Goal: Transaction & Acquisition: Book appointment/travel/reservation

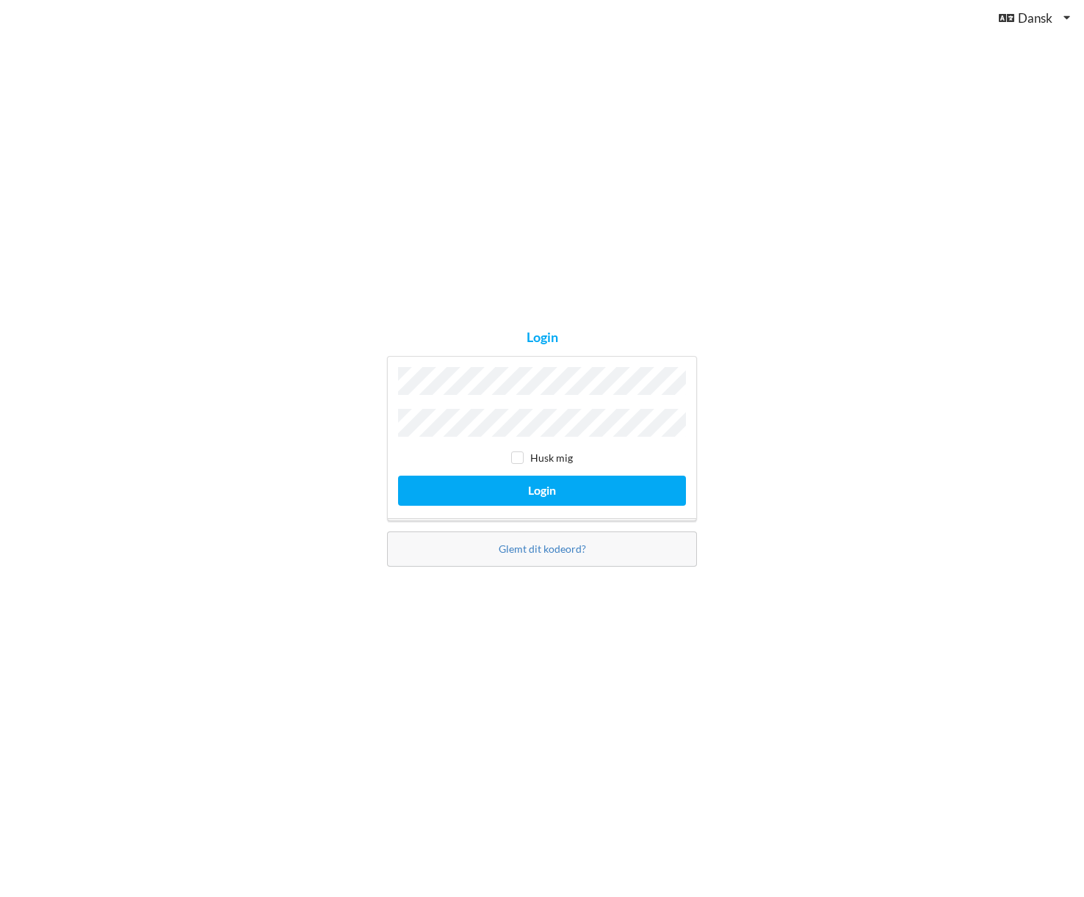
click at [542, 487] on button "Login" at bounding box center [542, 491] width 288 height 30
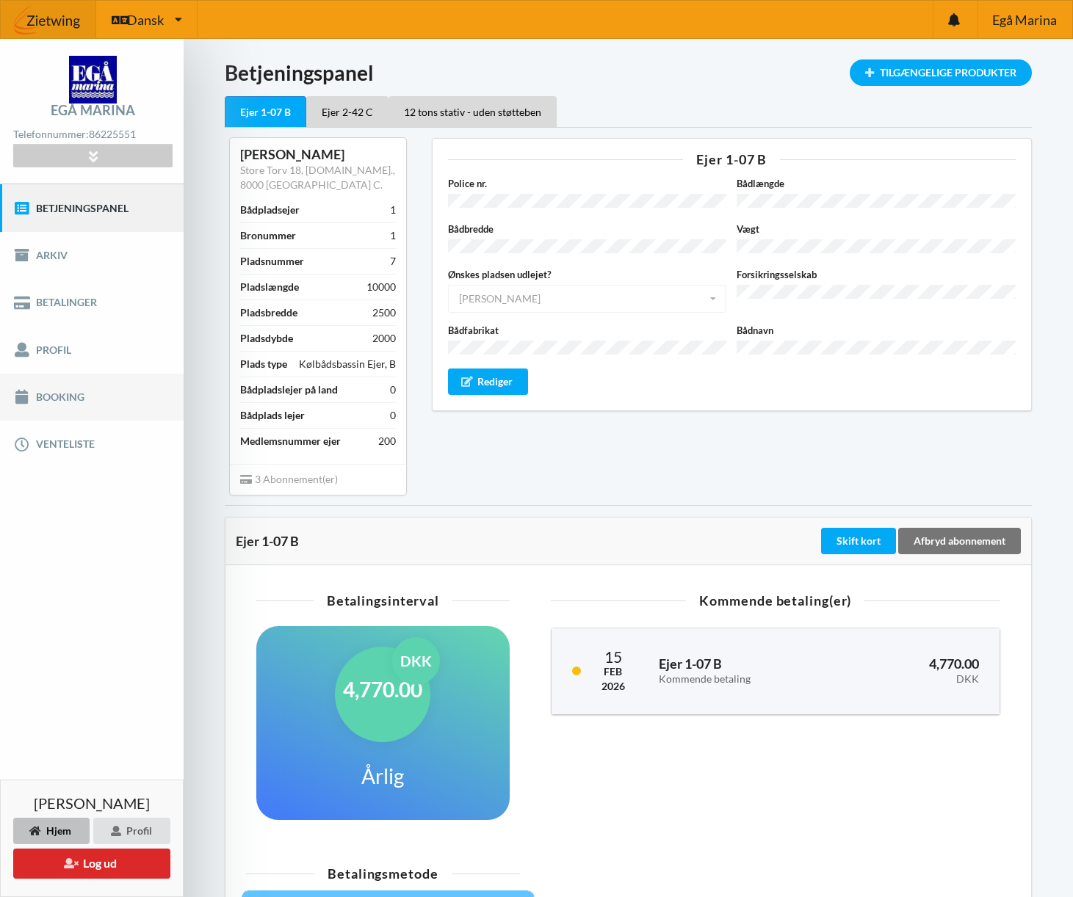
click at [54, 396] on link "Booking" at bounding box center [92, 397] width 184 height 47
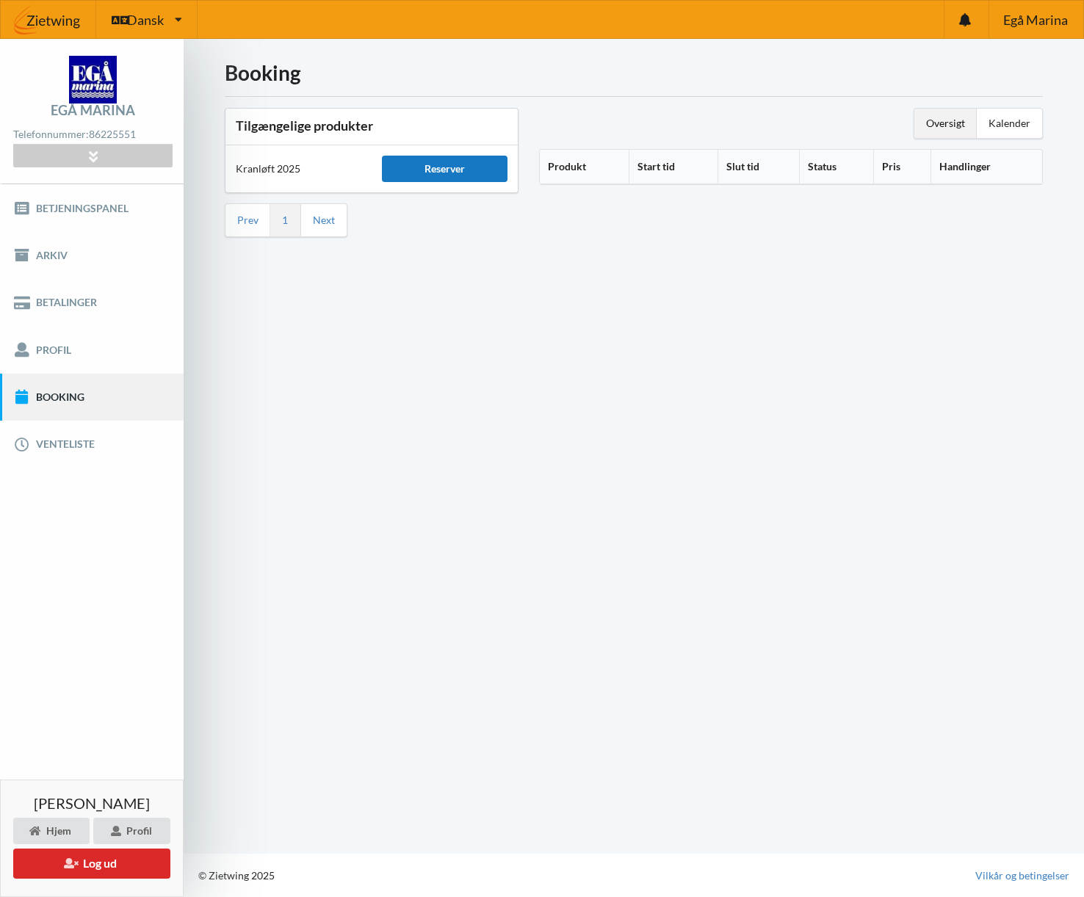
click at [429, 171] on div "Reserver" at bounding box center [445, 169] width 126 height 26
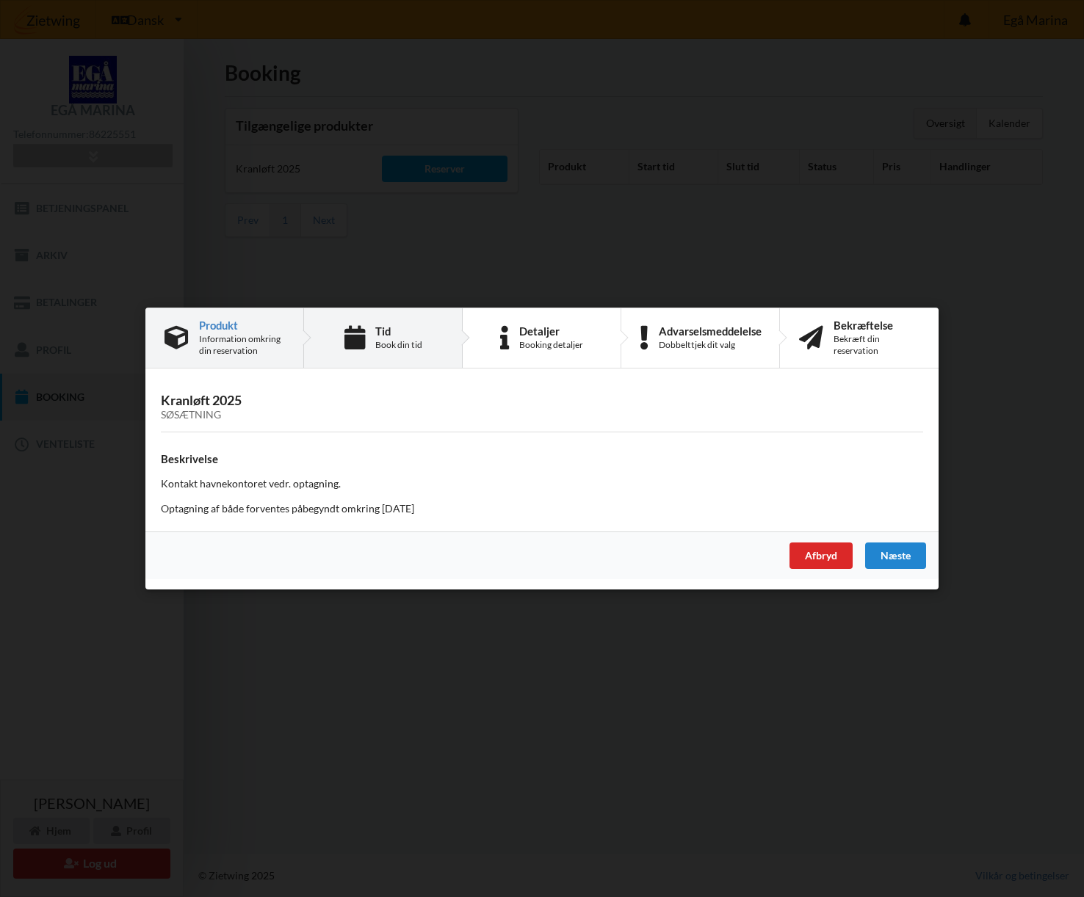
click at [380, 344] on div "Book din tid" at bounding box center [398, 345] width 47 height 12
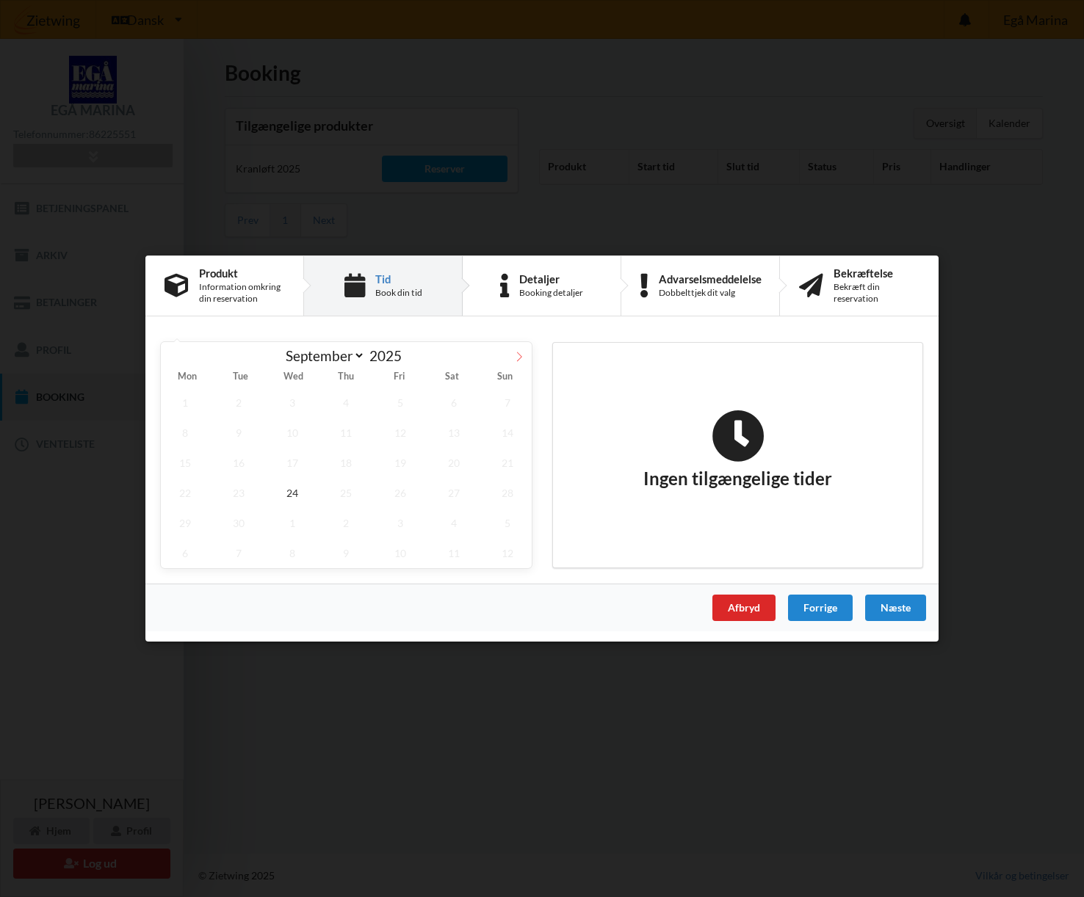
click at [520, 358] on icon at bounding box center [519, 357] width 10 height 10
select select "9"
click at [409, 498] on span "24" at bounding box center [400, 493] width 48 height 30
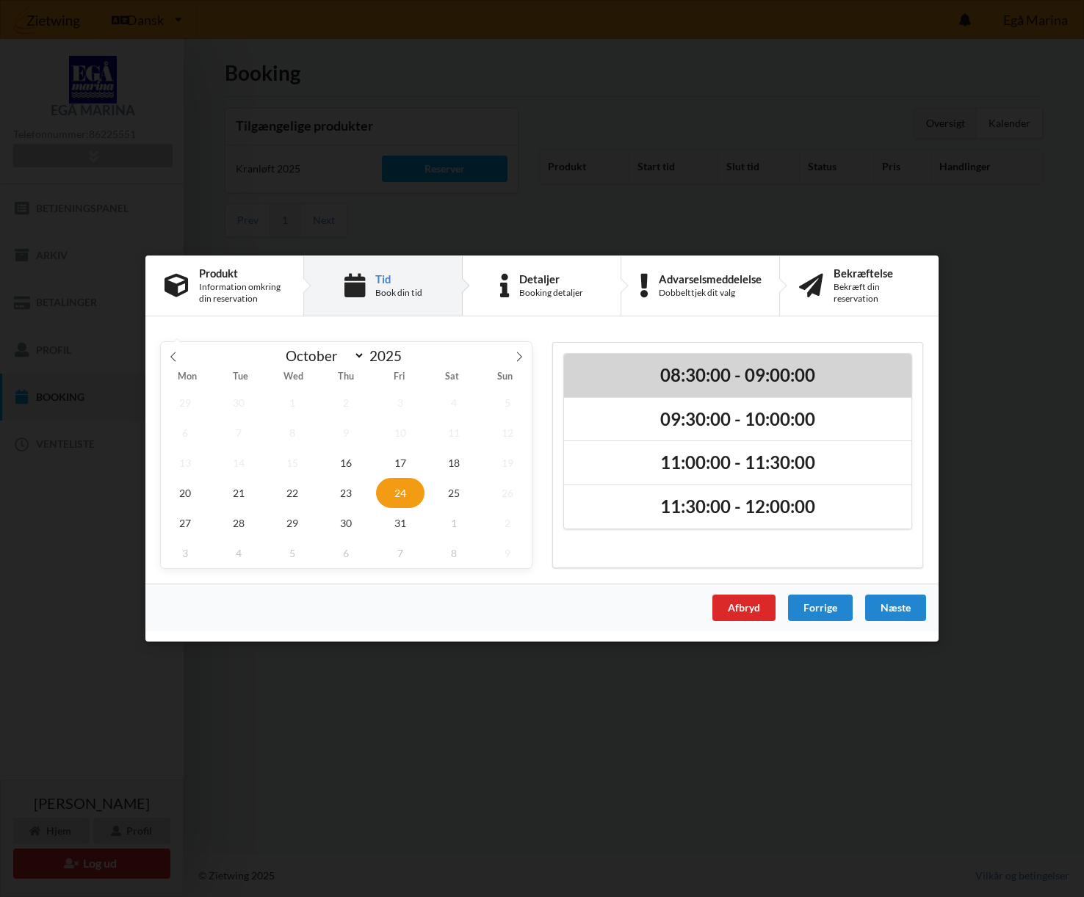
click at [697, 372] on h2 "08:30:00 - 09:00:00" at bounding box center [737, 375] width 327 height 23
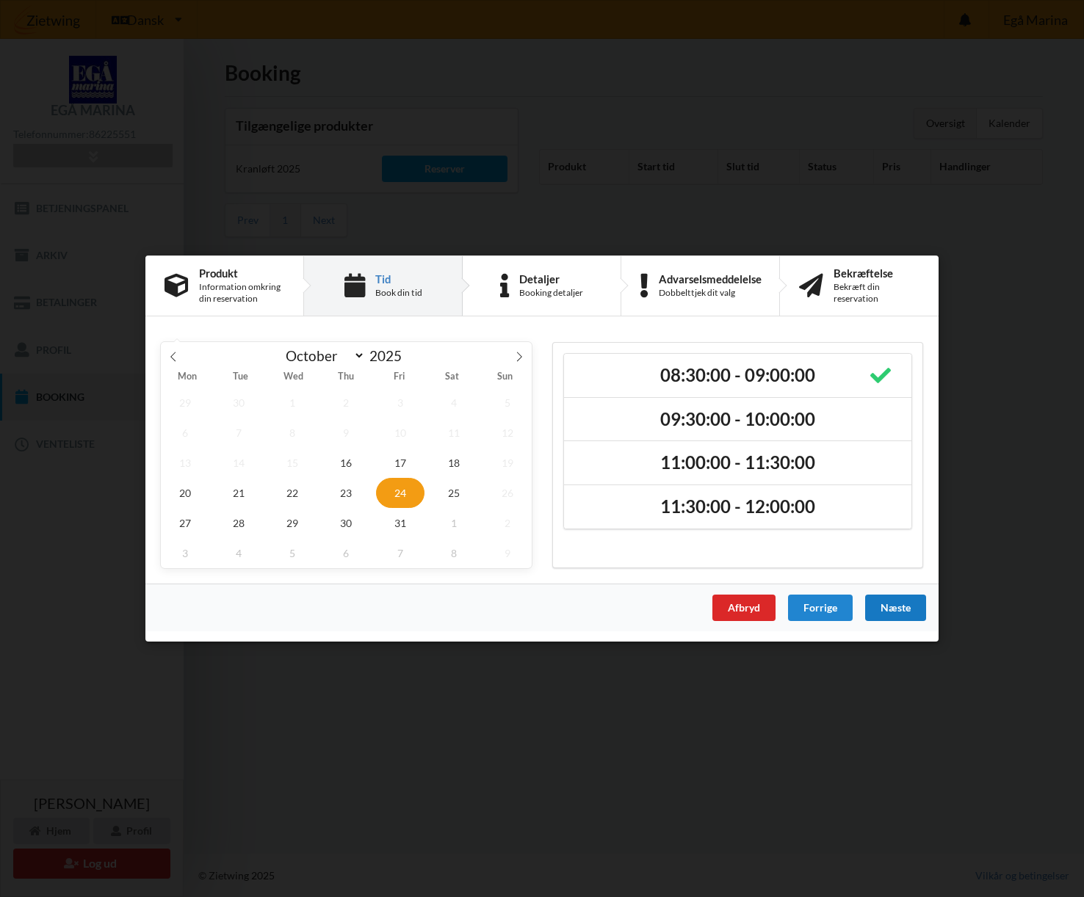
click at [901, 610] on div "Næste" at bounding box center [895, 608] width 61 height 26
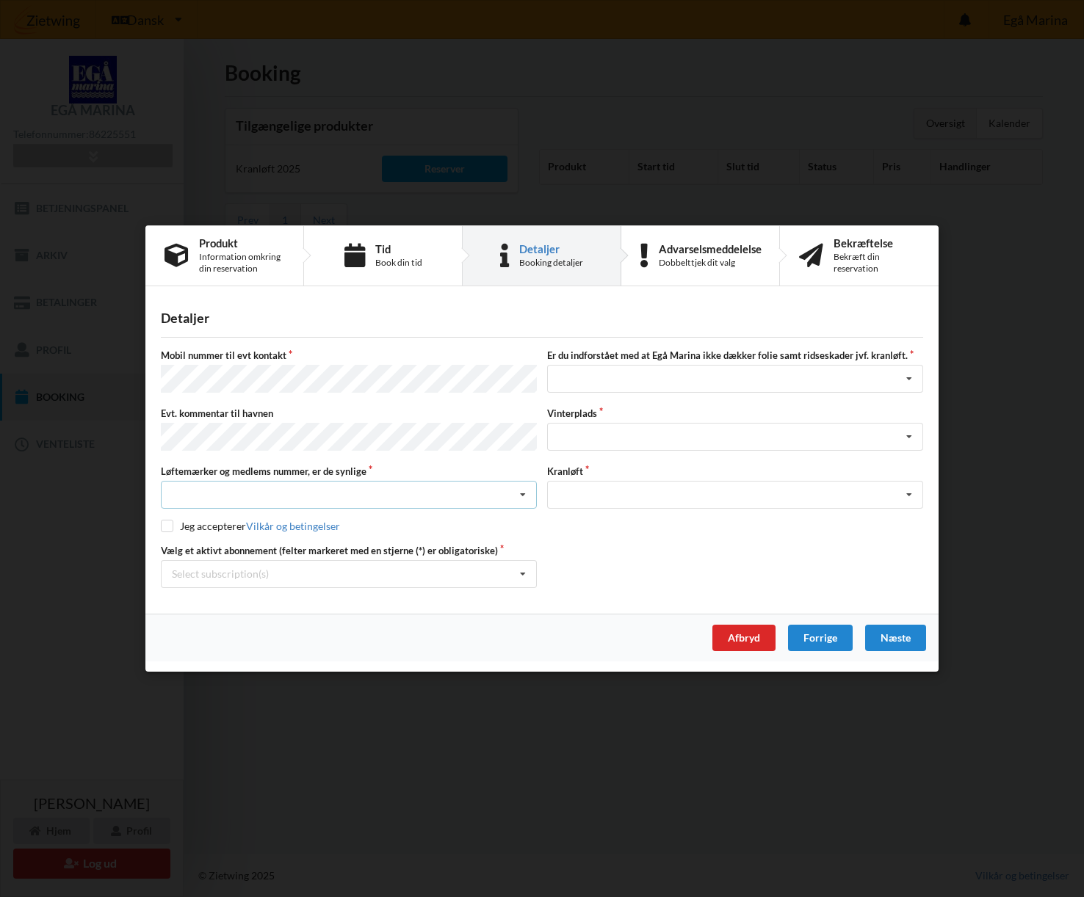
click at [524, 493] on icon at bounding box center [523, 495] width 22 height 27
click at [370, 546] on div "Ja, mine mærker er synlige og intakte" at bounding box center [349, 548] width 374 height 27
click at [167, 522] on input "checkbox" at bounding box center [167, 526] width 12 height 12
checkbox input "true"
click at [523, 572] on icon at bounding box center [523, 574] width 22 height 27
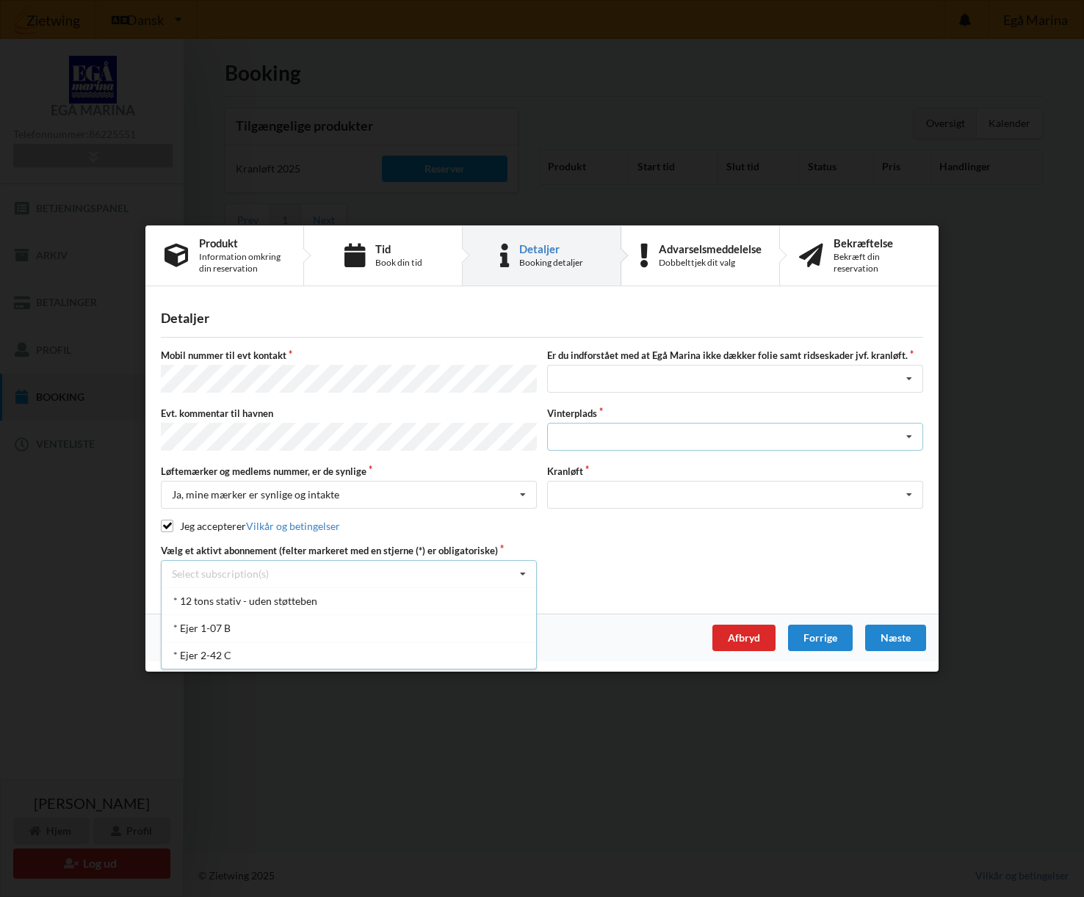
click at [910, 437] on icon at bounding box center [909, 437] width 22 height 27
click at [910, 436] on icon at bounding box center [909, 437] width 22 height 27
click at [907, 492] on icon at bounding box center [909, 495] width 22 height 27
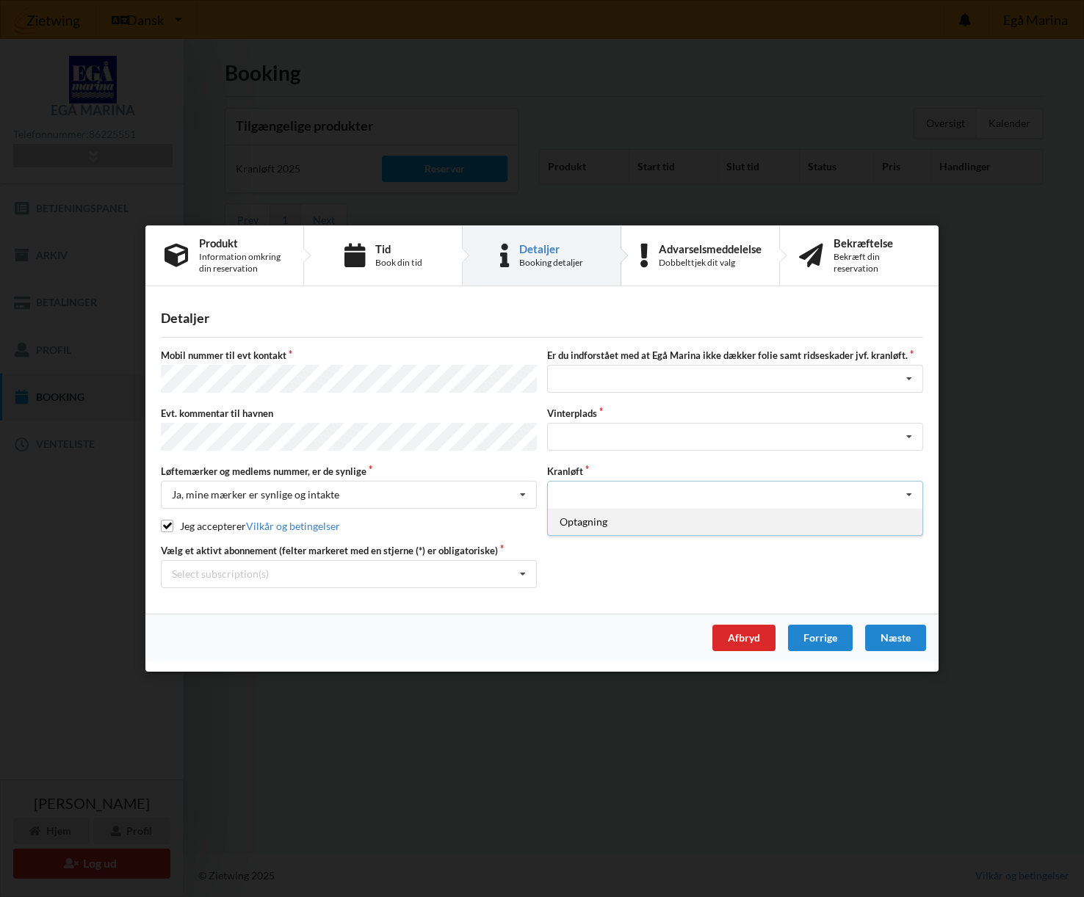
click at [675, 521] on div "Optagning" at bounding box center [735, 521] width 374 height 27
click at [523, 572] on icon at bounding box center [523, 574] width 22 height 27
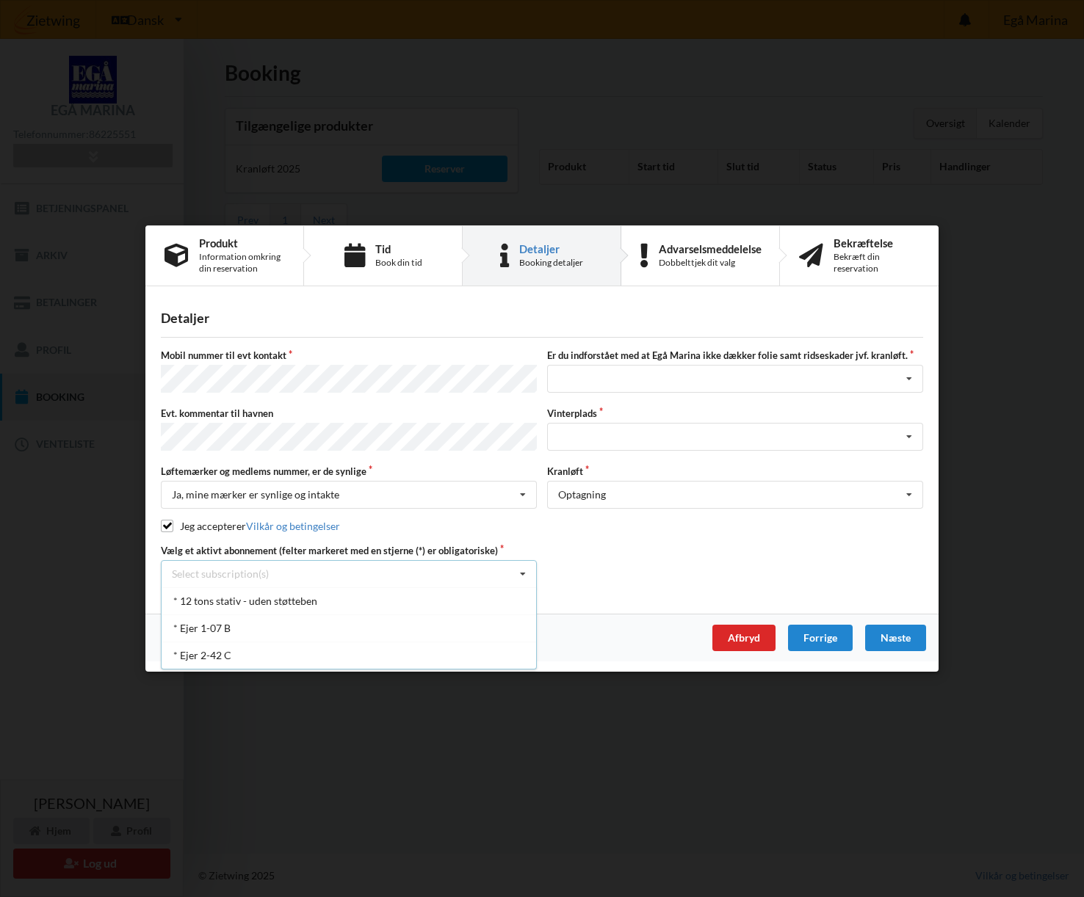
click at [518, 101] on div "Er du sikker på du vil logge ud? Nej Ja Vilkår og betingelser Brugerbetingelser…" at bounding box center [542, 448] width 1084 height 897
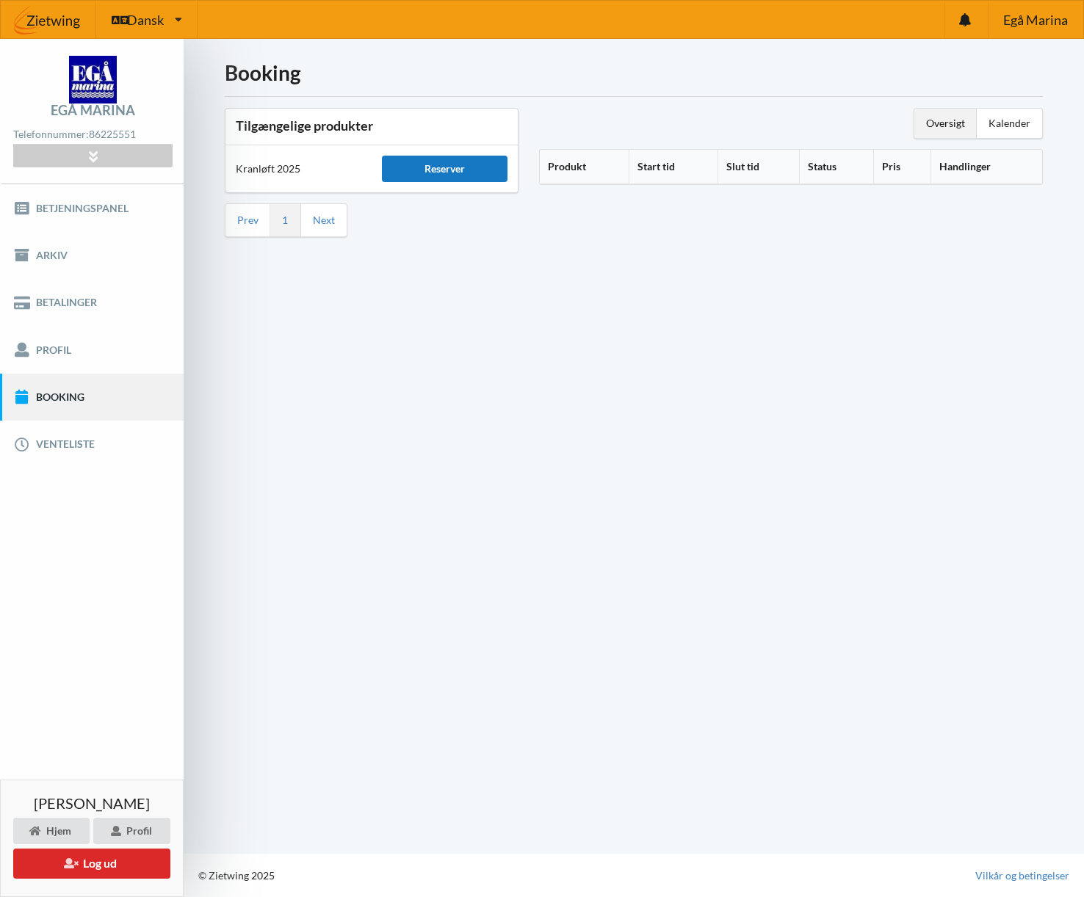
click at [438, 164] on div "Reserver" at bounding box center [445, 169] width 126 height 26
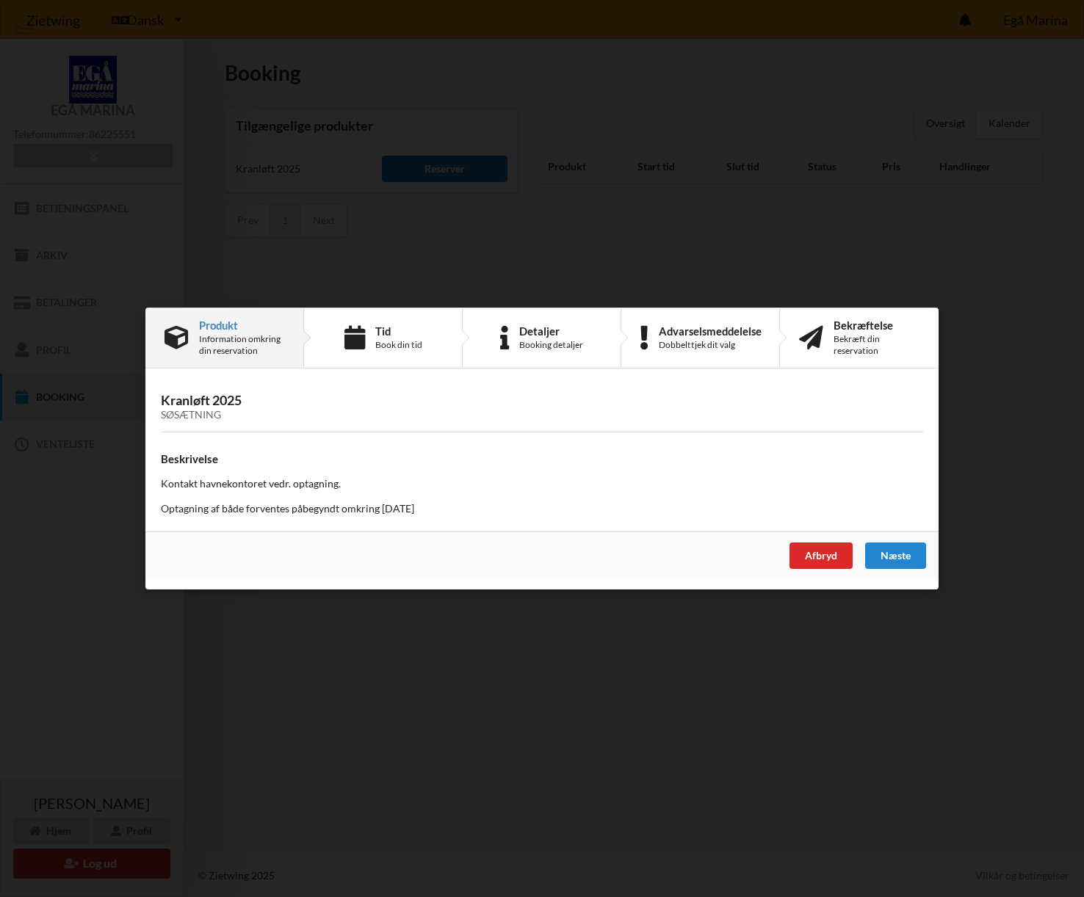
click at [438, 164] on div "Er du sikker på du vil logge ud? Nej Ja Vilkår og betingelser Brugerbetingelser…" at bounding box center [542, 448] width 1084 height 897
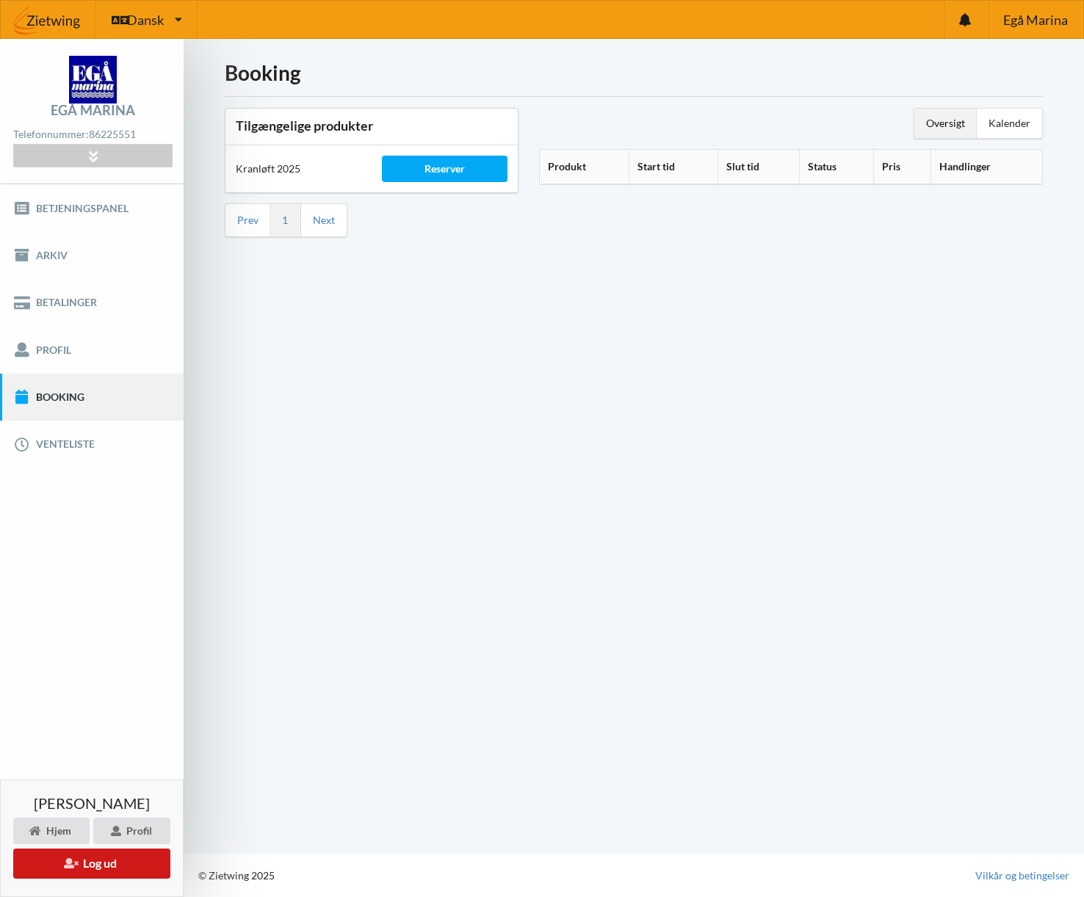
click at [93, 869] on button "Log ud" at bounding box center [91, 864] width 157 height 30
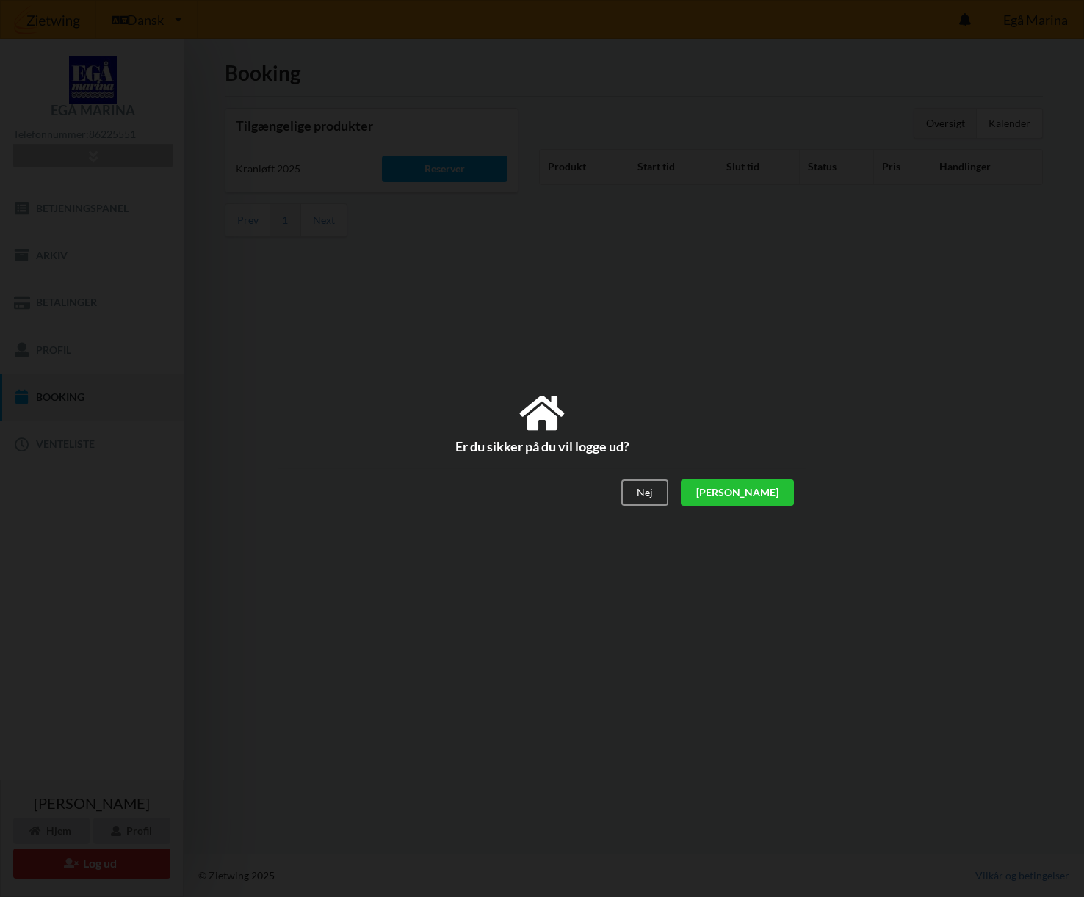
click at [783, 492] on div "[PERSON_NAME]" at bounding box center [737, 493] width 113 height 26
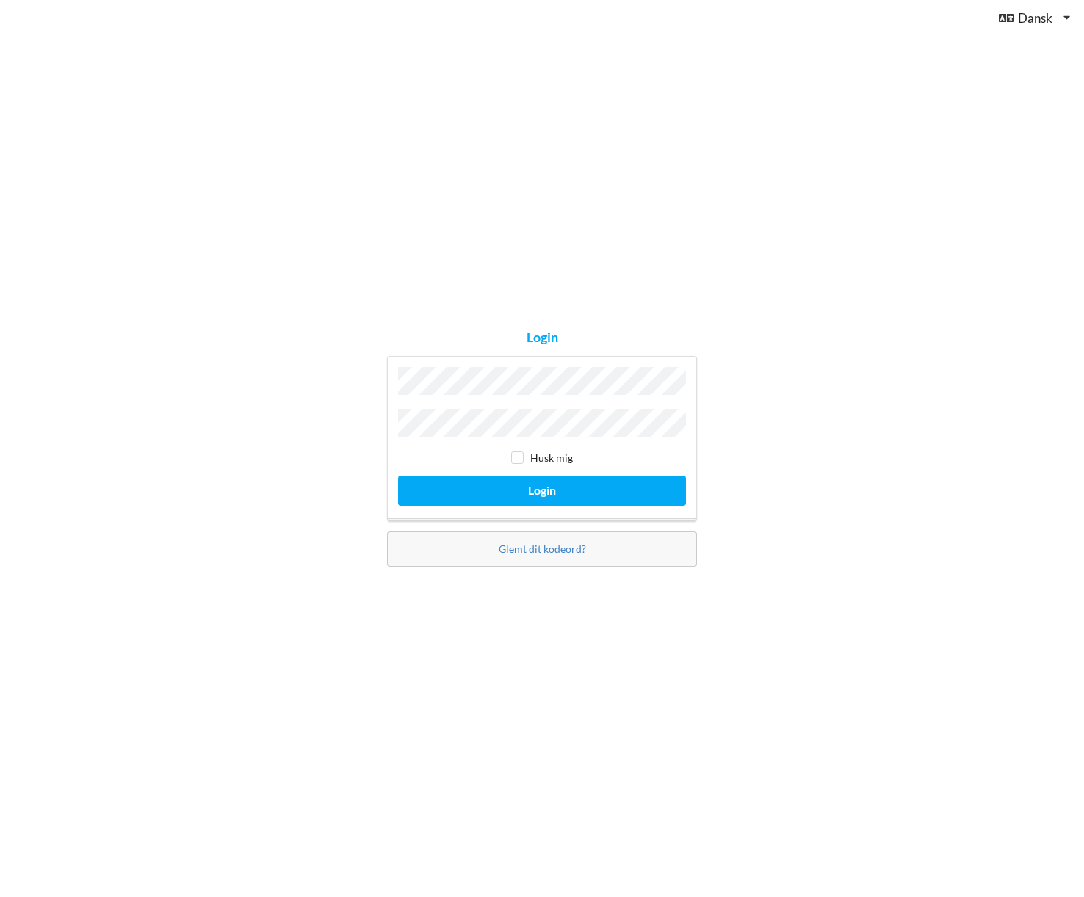
click at [711, 204] on div "Login Husk mig Login Glemt dit kodeord?" at bounding box center [542, 448] width 1084 height 897
